Goal: Information Seeking & Learning: Learn about a topic

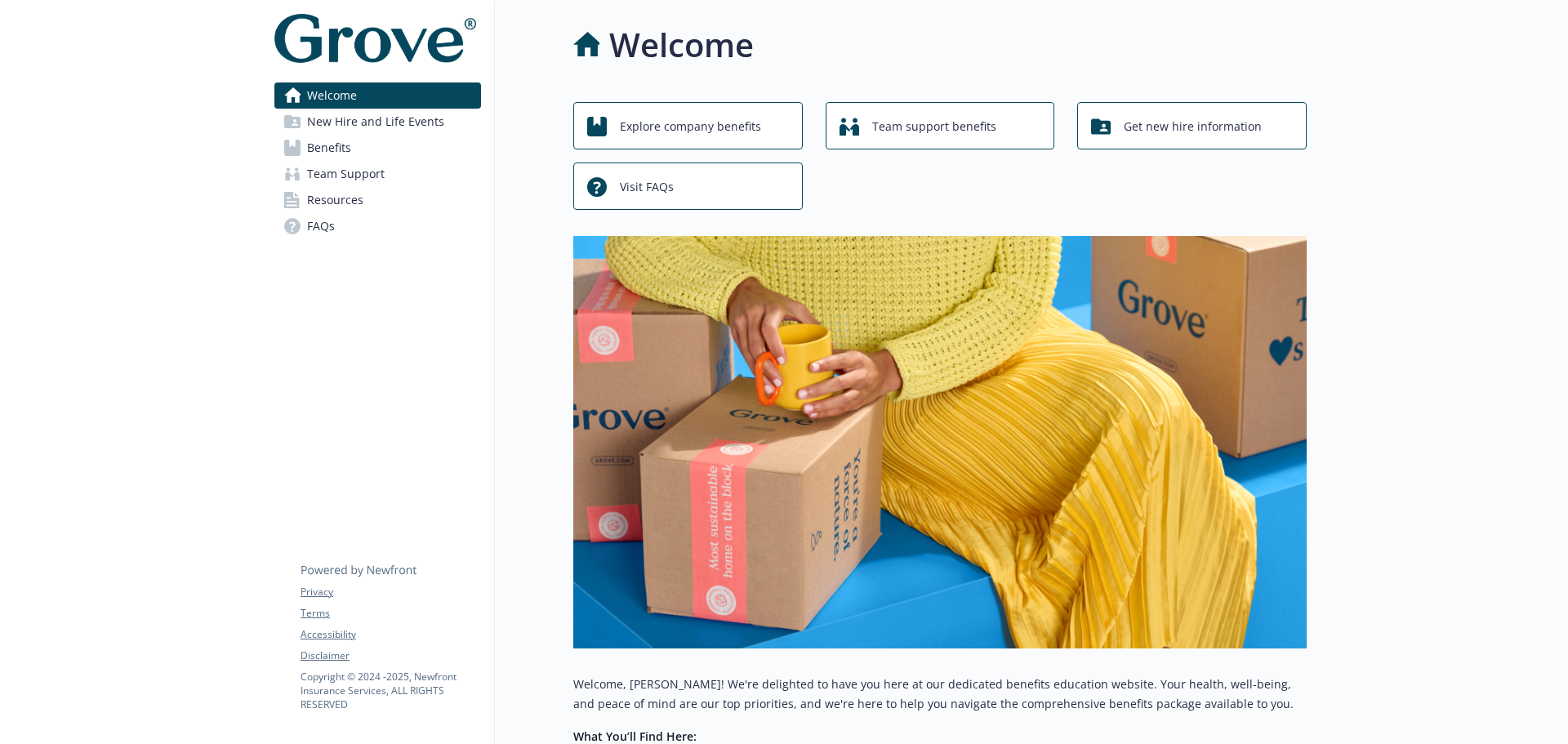
click at [339, 150] on span "Benefits" at bounding box center [329, 148] width 44 height 26
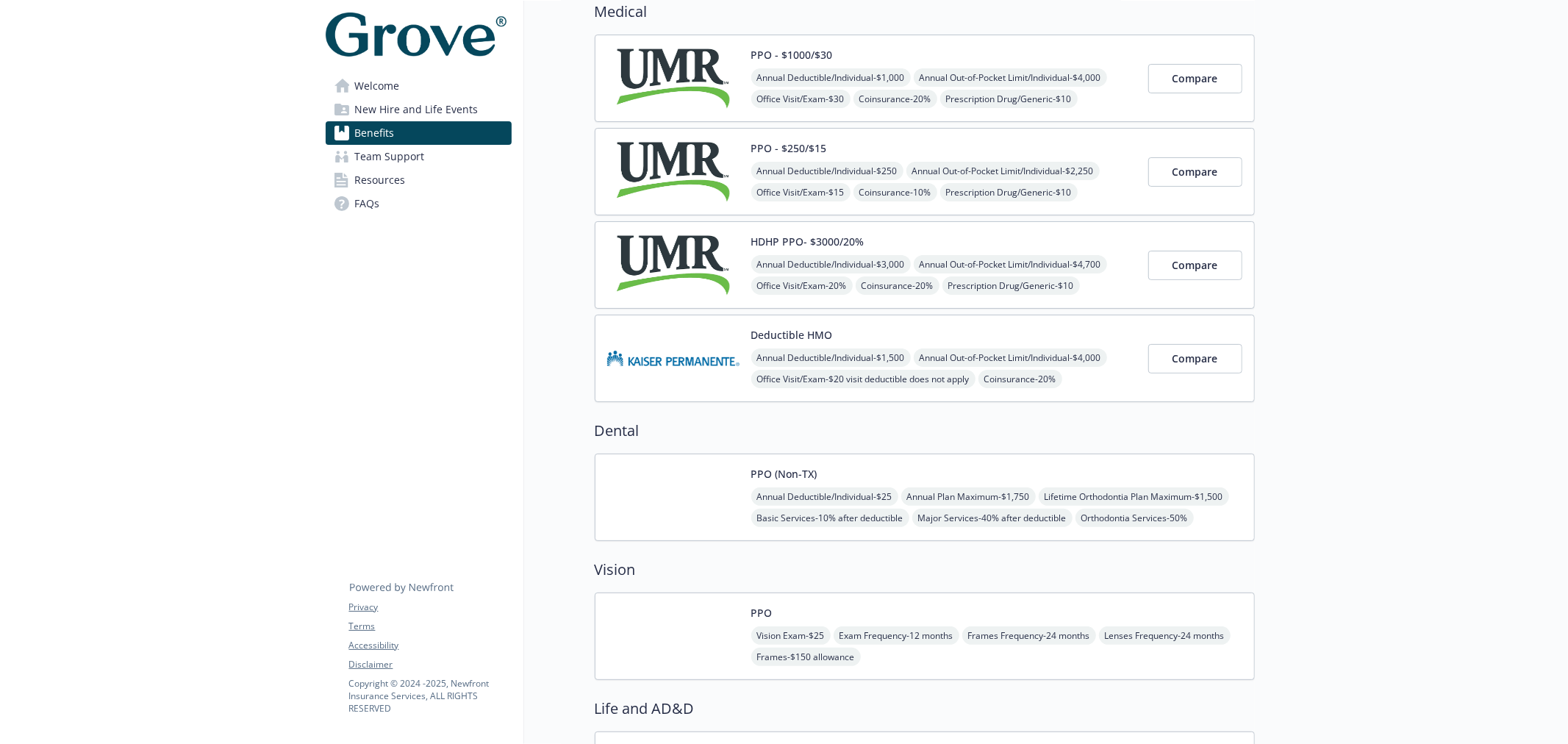
scroll to position [64, 0]
